Goal: Task Accomplishment & Management: Manage account settings

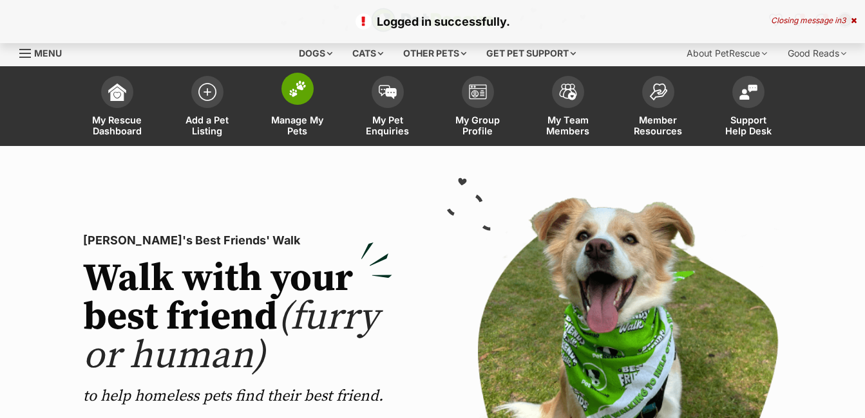
click at [297, 89] on img at bounding box center [297, 88] width 18 height 17
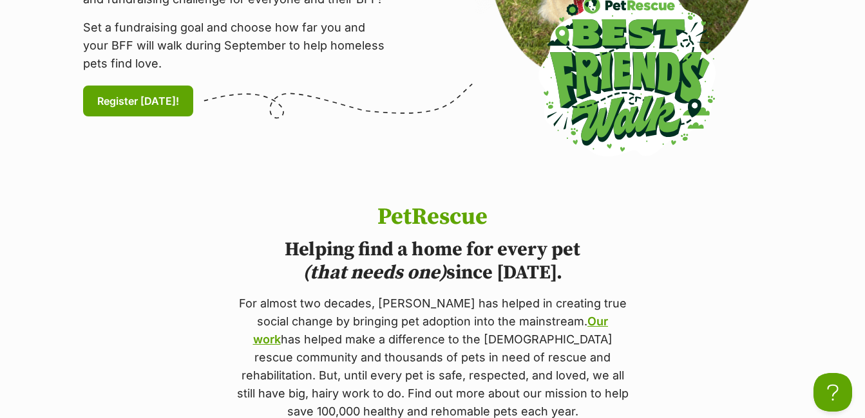
scroll to position [515, 0]
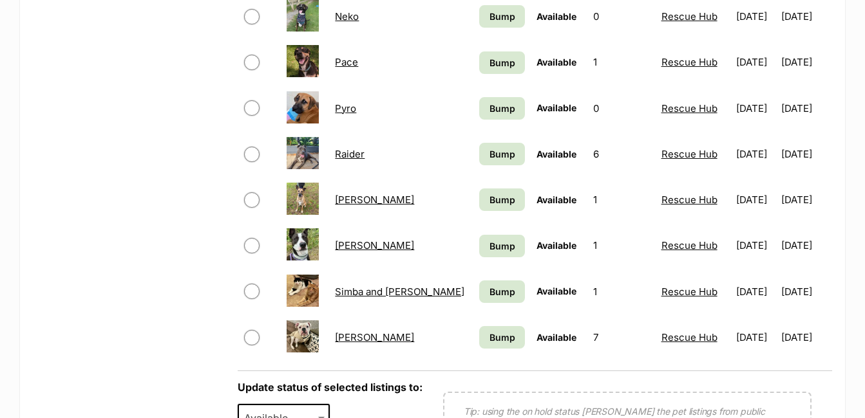
scroll to position [901, 0]
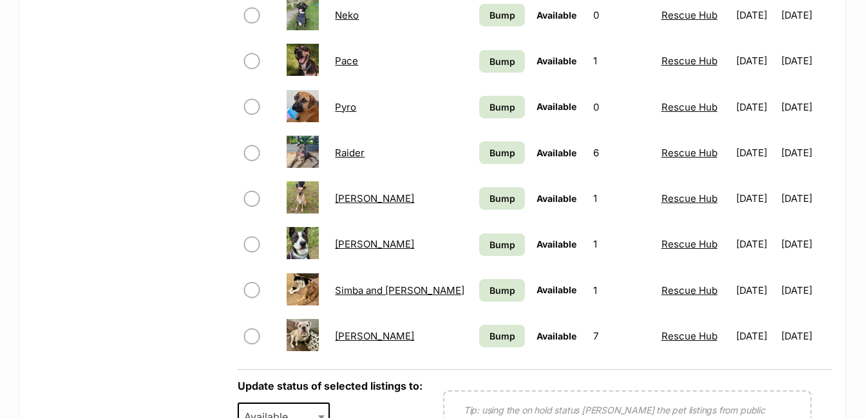
click at [353, 335] on link "[PERSON_NAME]" at bounding box center [374, 336] width 79 height 12
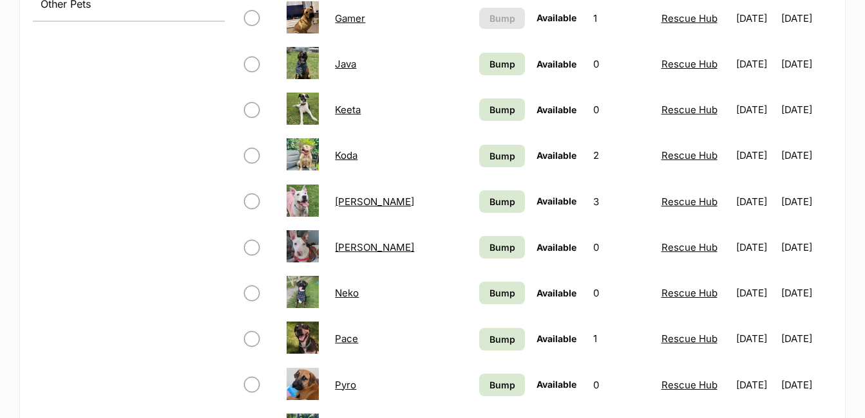
scroll to position [579, 0]
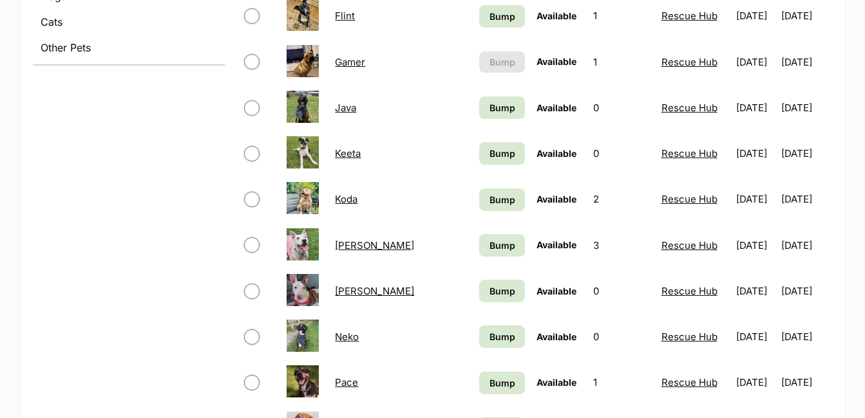
click at [353, 62] on link "Gamer" at bounding box center [350, 62] width 30 height 12
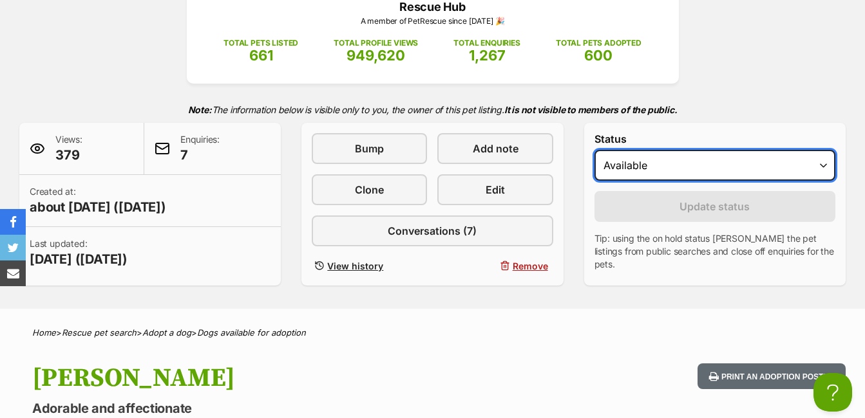
click at [822, 165] on select "Draft - not available as listing has enquires Available On hold Adopted" at bounding box center [714, 165] width 241 height 31
select select "on_hold"
click at [594, 150] on select "Draft - not available as listing has enquires Available On hold Adopted" at bounding box center [714, 165] width 241 height 31
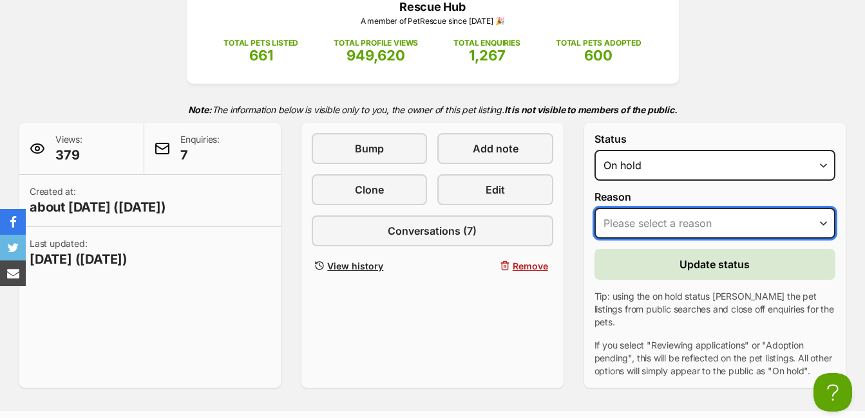
click at [822, 222] on select "Please select a reason Medical reasons Reviewing applications Adoption pending …" at bounding box center [714, 223] width 241 height 31
select select "adoption_pending"
click at [594, 208] on select "Please select a reason Medical reasons Reviewing applications Adoption pending …" at bounding box center [714, 223] width 241 height 31
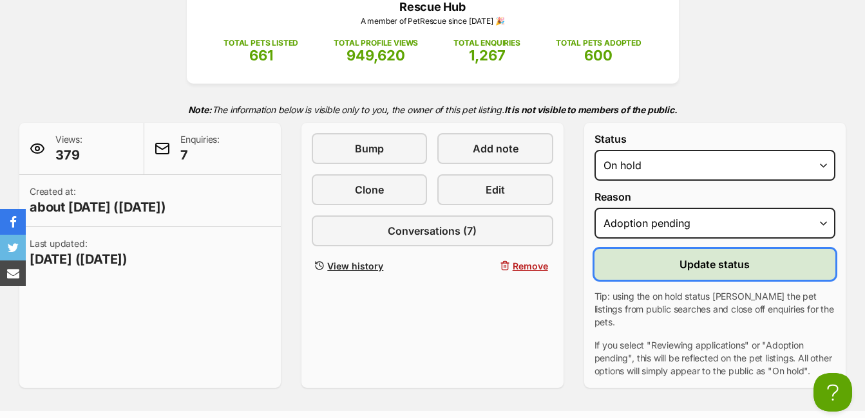
click at [727, 265] on span "Update status" at bounding box center [714, 264] width 70 height 15
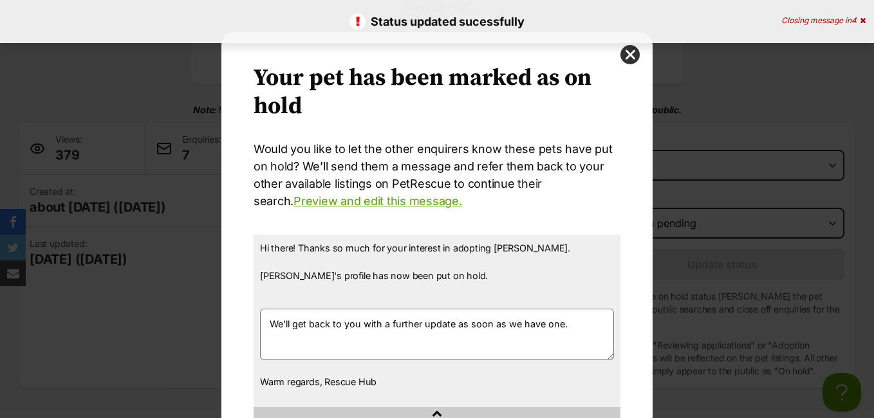
scroll to position [104, 0]
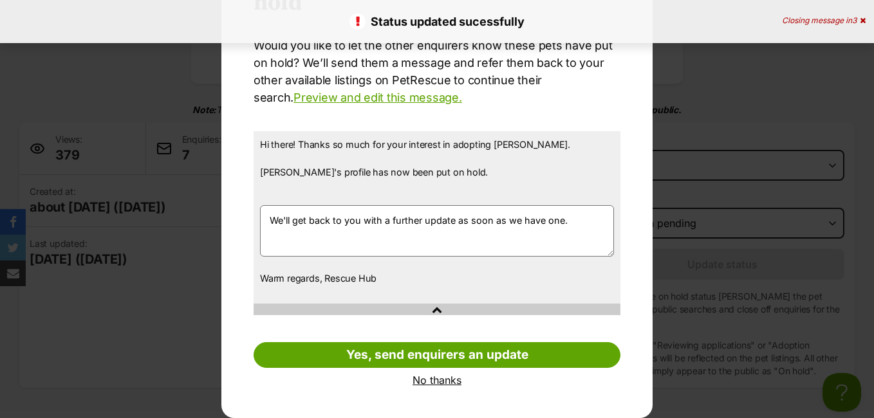
click at [440, 377] on link "No thanks" at bounding box center [437, 381] width 367 height 12
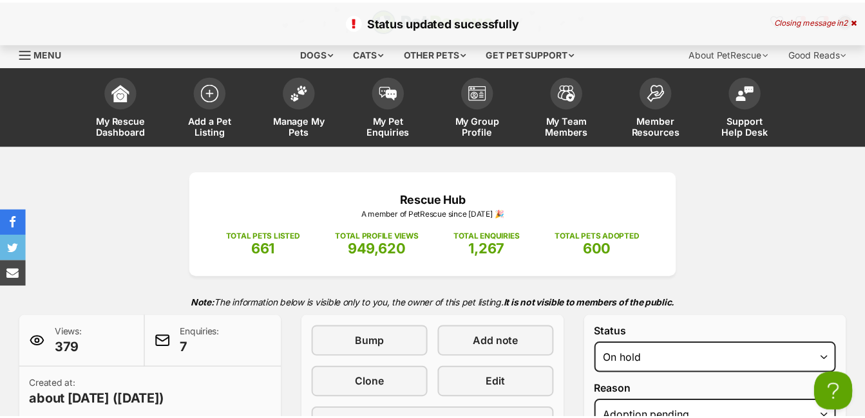
scroll to position [193, 0]
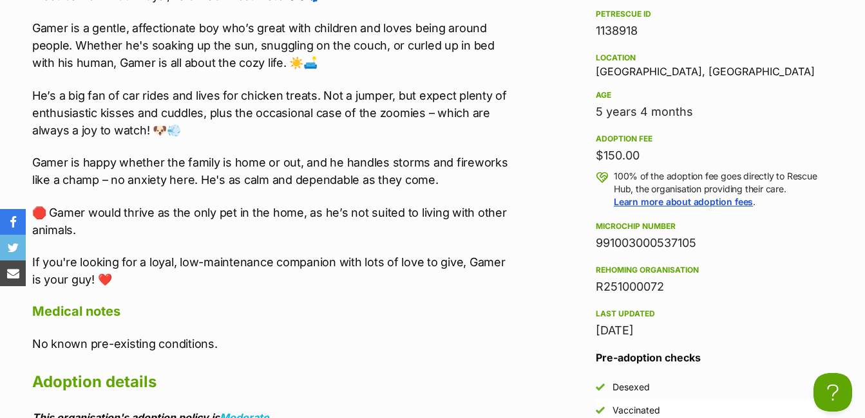
scroll to position [1159, 0]
